Goal: Find specific page/section: Find specific page/section

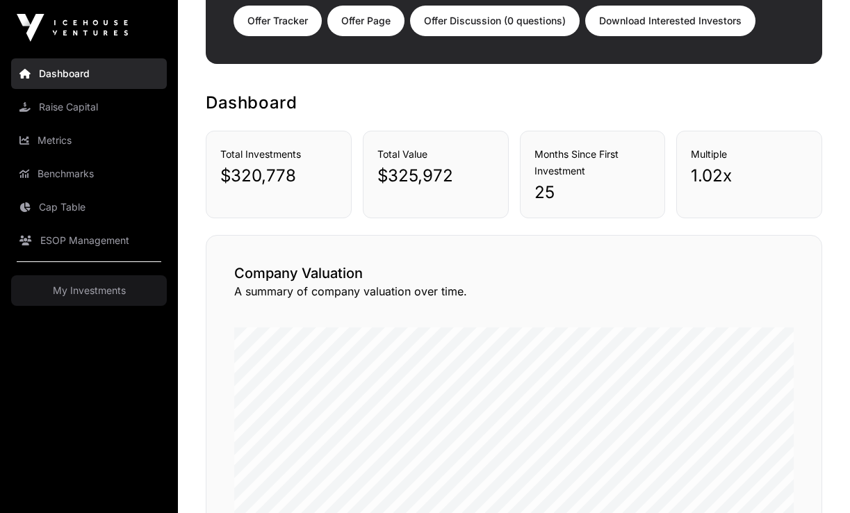
scroll to position [98, 0]
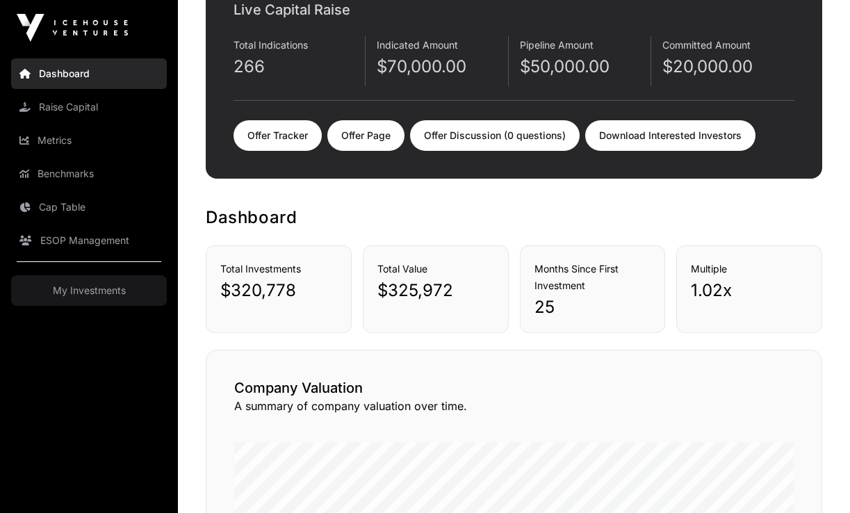
click at [664, 147] on link "Download Interested Investors" at bounding box center [670, 135] width 170 height 31
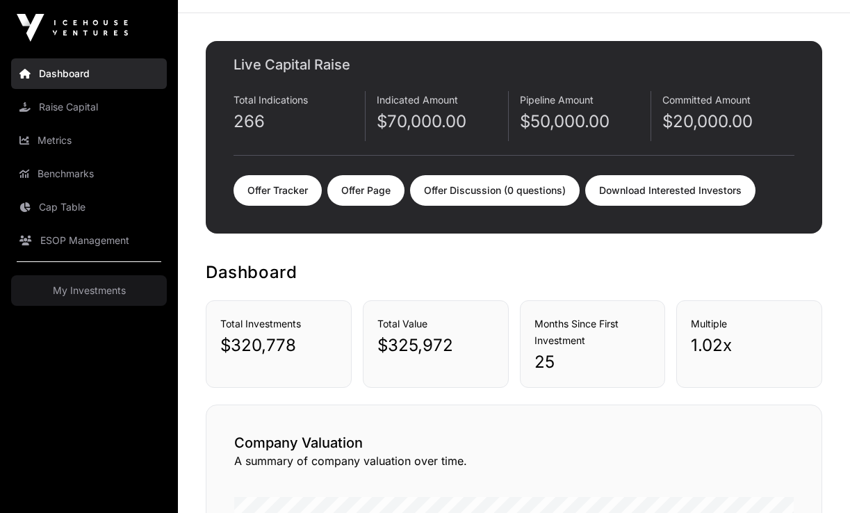
scroll to position [0, 0]
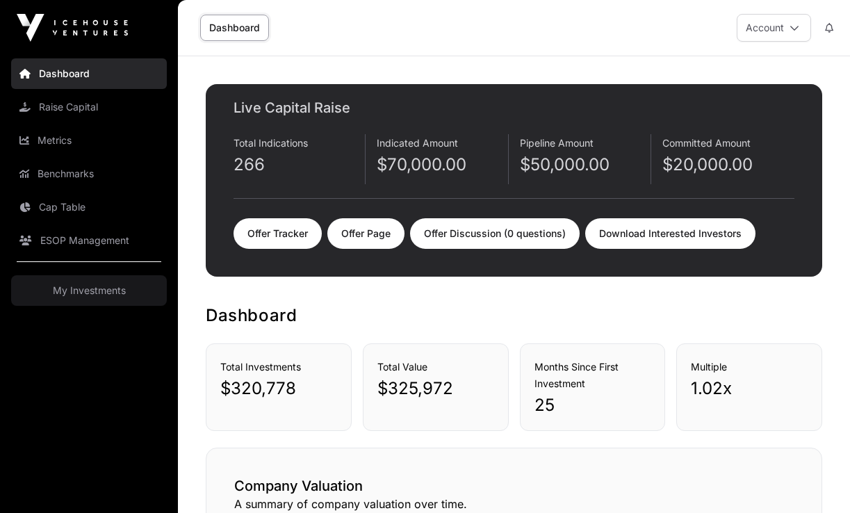
click at [58, 133] on link "Metrics" at bounding box center [89, 140] width 156 height 31
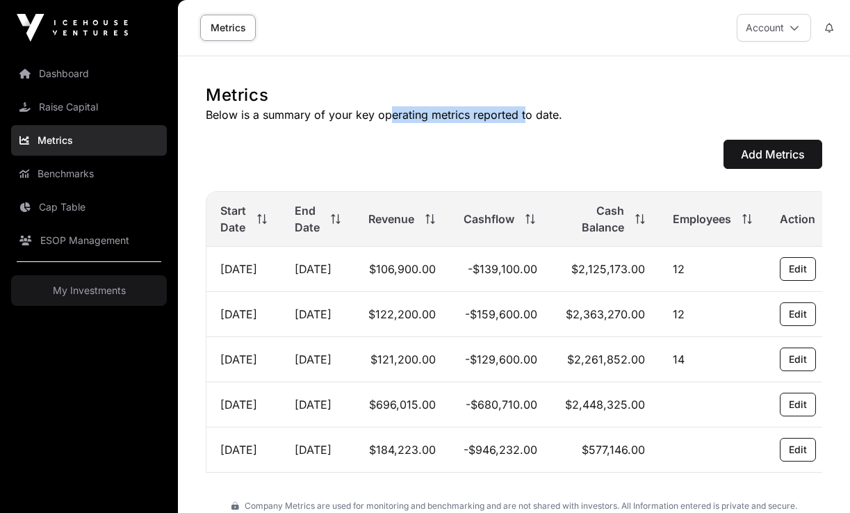
drag, startPoint x: 386, startPoint y: 117, endPoint x: 525, endPoint y: 120, distance: 139.0
click at [525, 120] on p "Below is a summary of your key operating metrics reported to date." at bounding box center [514, 114] width 617 height 17
click at [514, 138] on div "Metrics Below is a summary of your key operating metrics reported to date. Add …" at bounding box center [514, 306] width 672 height 444
click at [44, 174] on link "Benchmarks" at bounding box center [89, 173] width 156 height 31
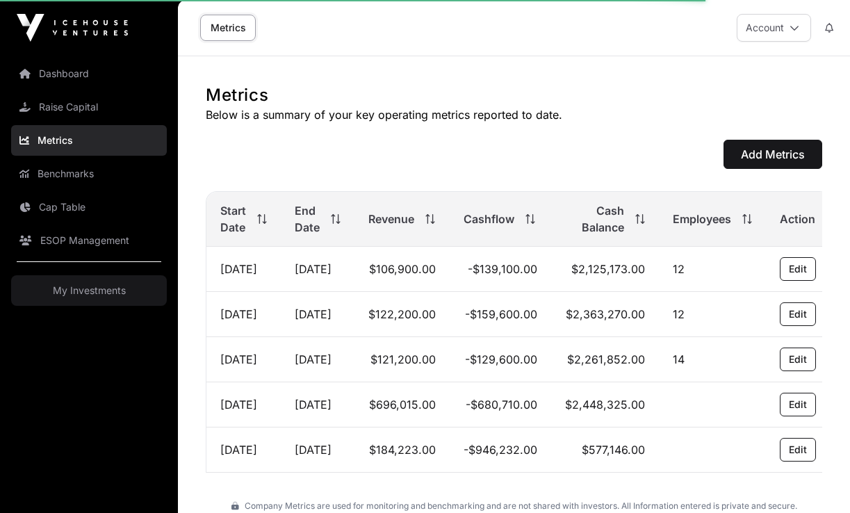
click at [58, 68] on link "Dashboard" at bounding box center [89, 73] width 156 height 31
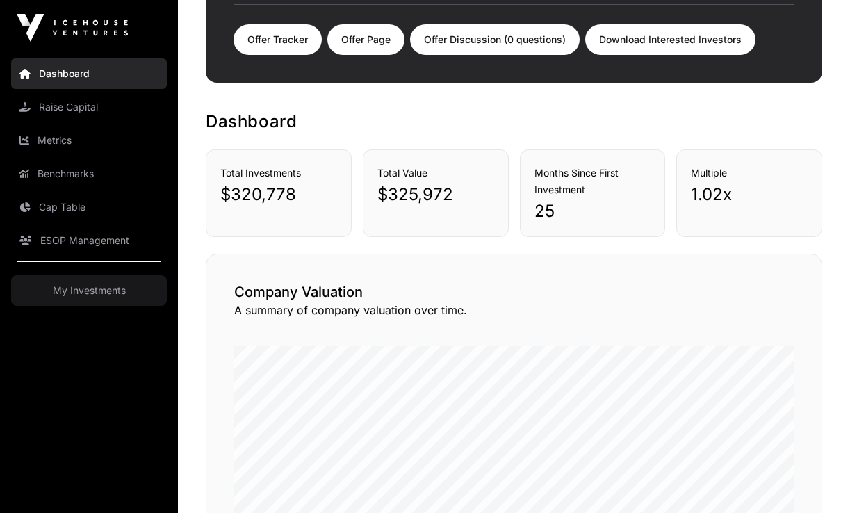
scroll to position [446, 0]
